Goal: Transaction & Acquisition: Purchase product/service

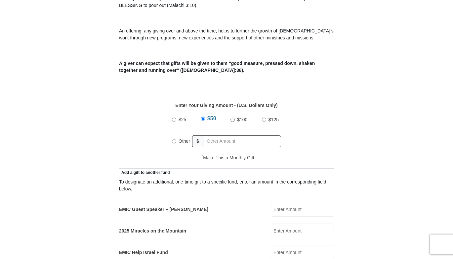
scroll to position [232, 0]
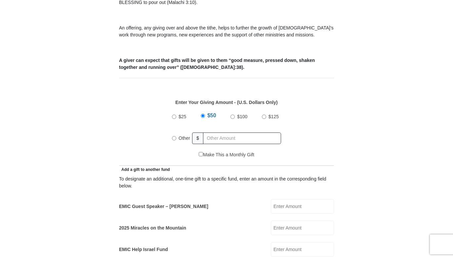
click at [296, 199] on input "EMIC Guest Speaker – [PERSON_NAME]" at bounding box center [302, 206] width 63 height 15
type input "100.00"
click at [176, 131] on label "Other" at bounding box center [184, 138] width 16 height 15
click at [176, 136] on input "Other" at bounding box center [174, 138] width 4 height 4
radio input "true"
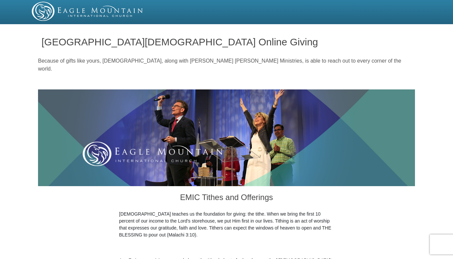
scroll to position [0, 0]
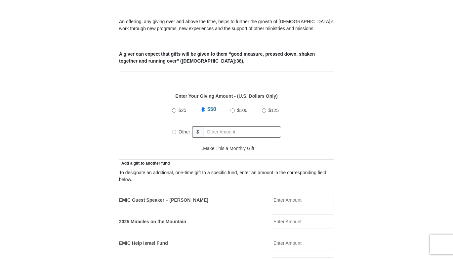
scroll to position [239, 0]
click at [303, 193] on input "EMIC Guest Speaker – Billy Burke" at bounding box center [302, 199] width 63 height 15
click at [173, 129] on input "Other" at bounding box center [174, 131] width 4 height 4
radio input "true"
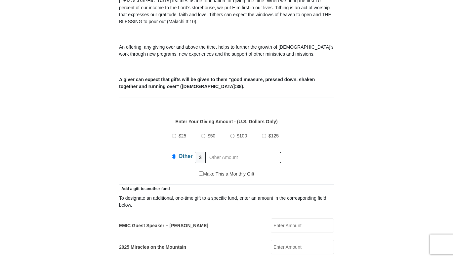
scroll to position [214, 0]
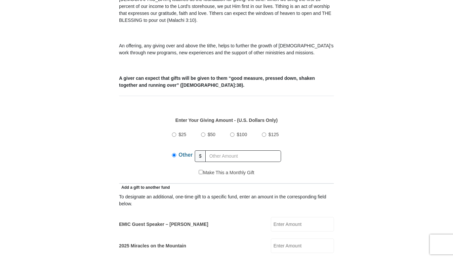
click at [291, 218] on input "EMIC Guest Speaker – [PERSON_NAME]" at bounding box center [302, 224] width 63 height 15
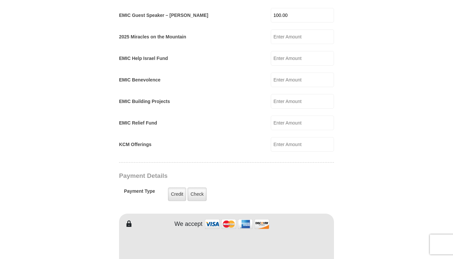
scroll to position [507, 0]
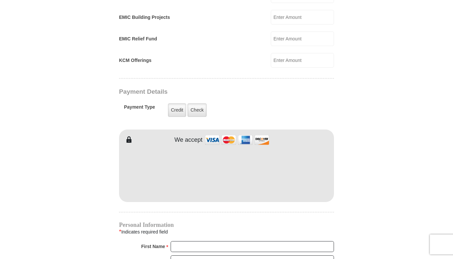
type input "100.00"
click at [191, 241] on input "First Name *" at bounding box center [252, 246] width 163 height 11
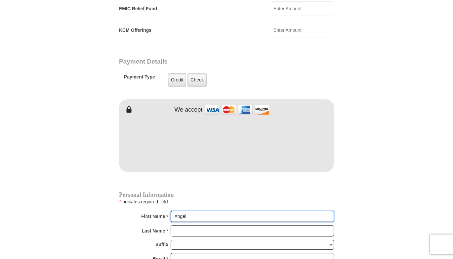
scroll to position [549, 0]
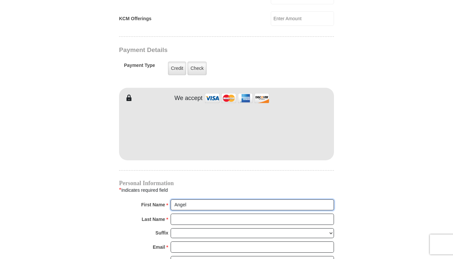
type input "Angel"
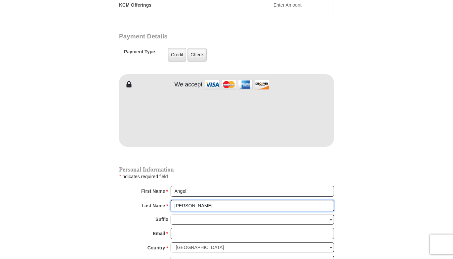
scroll to position [565, 0]
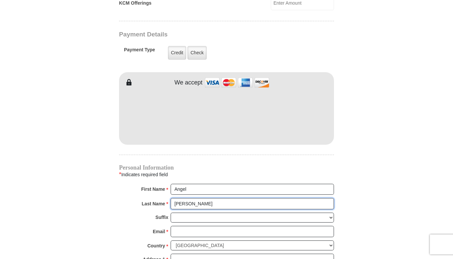
type input "Smith"
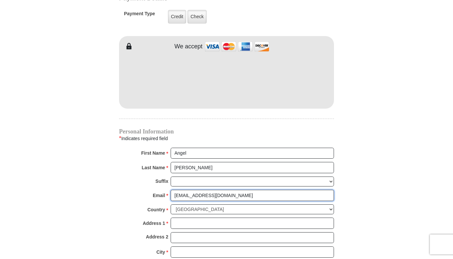
scroll to position [607, 0]
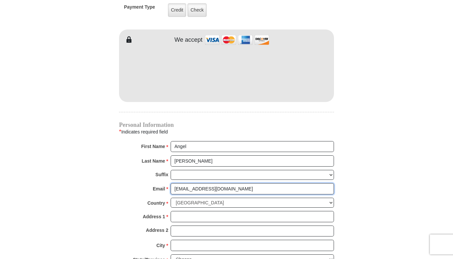
type input "angelhenson82@yahoo.com"
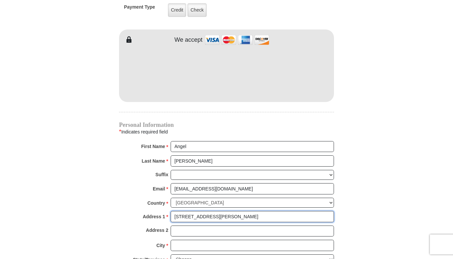
type input "19202 Greenview Glen Dr"
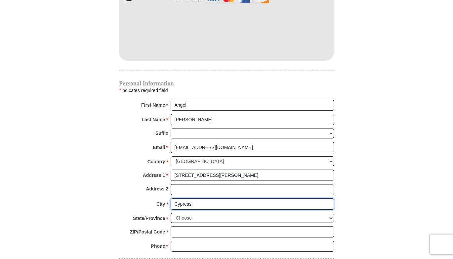
scroll to position [649, 0]
type input "Cypress"
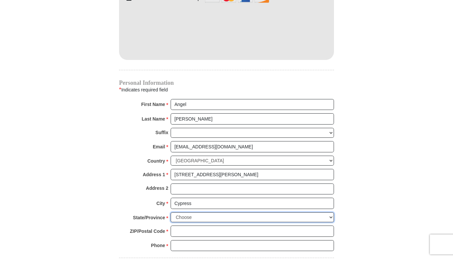
select select "TX"
click at [209, 225] on input "77433-4598" at bounding box center [252, 230] width 163 height 11
type input "77433"
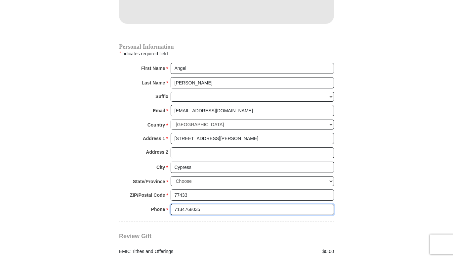
scroll to position [686, 0]
type input "7134768035"
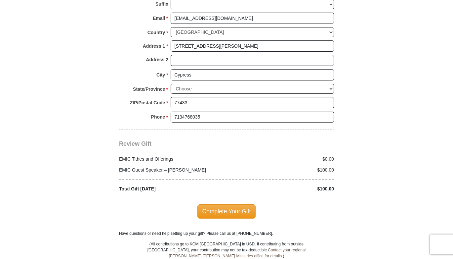
scroll to position [790, 0]
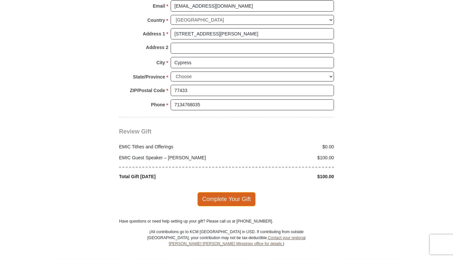
click at [220, 192] on span "Complete Your Gift" at bounding box center [227, 199] width 59 height 14
